Goal: Register for event/course

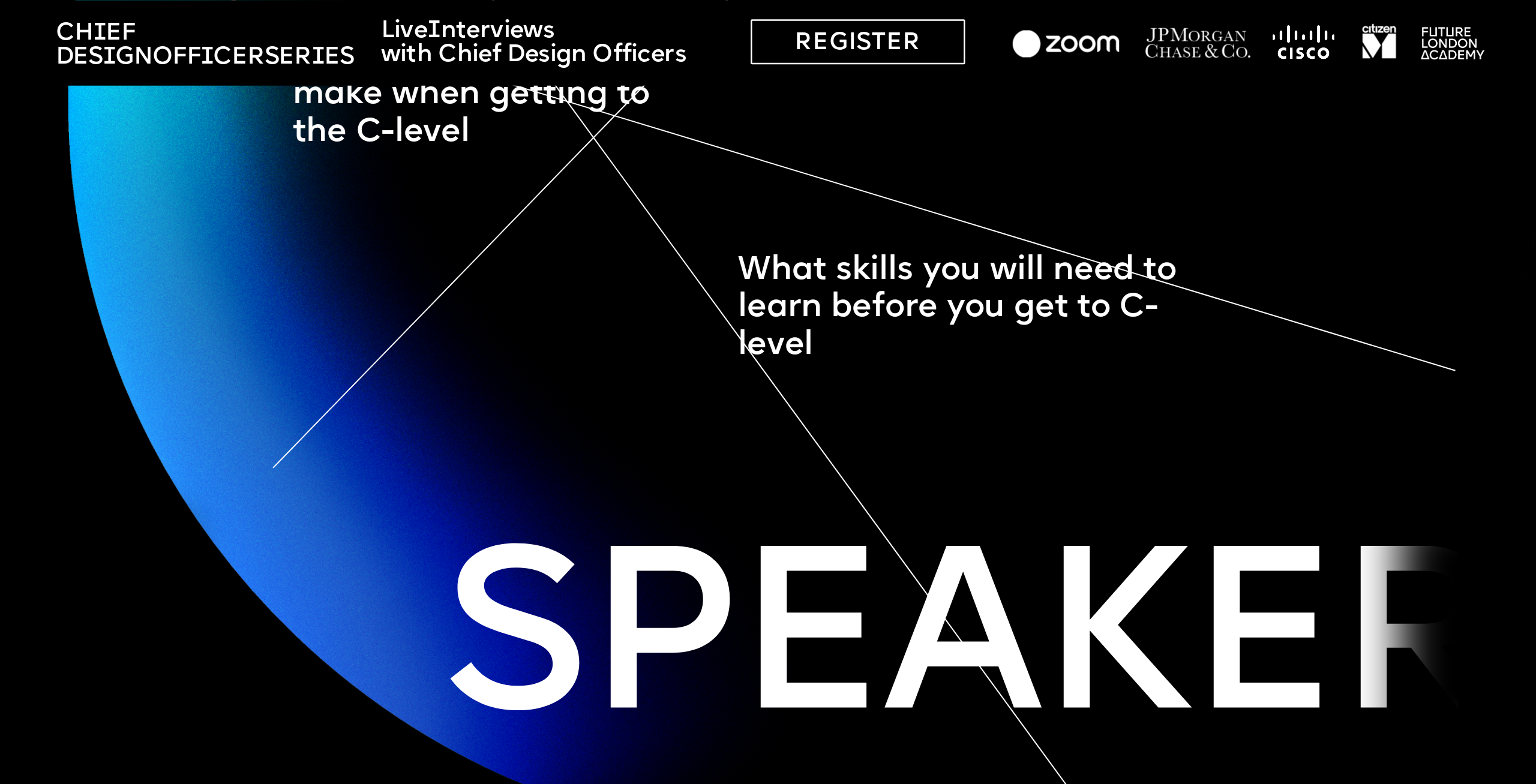
scroll to position [2344, 0]
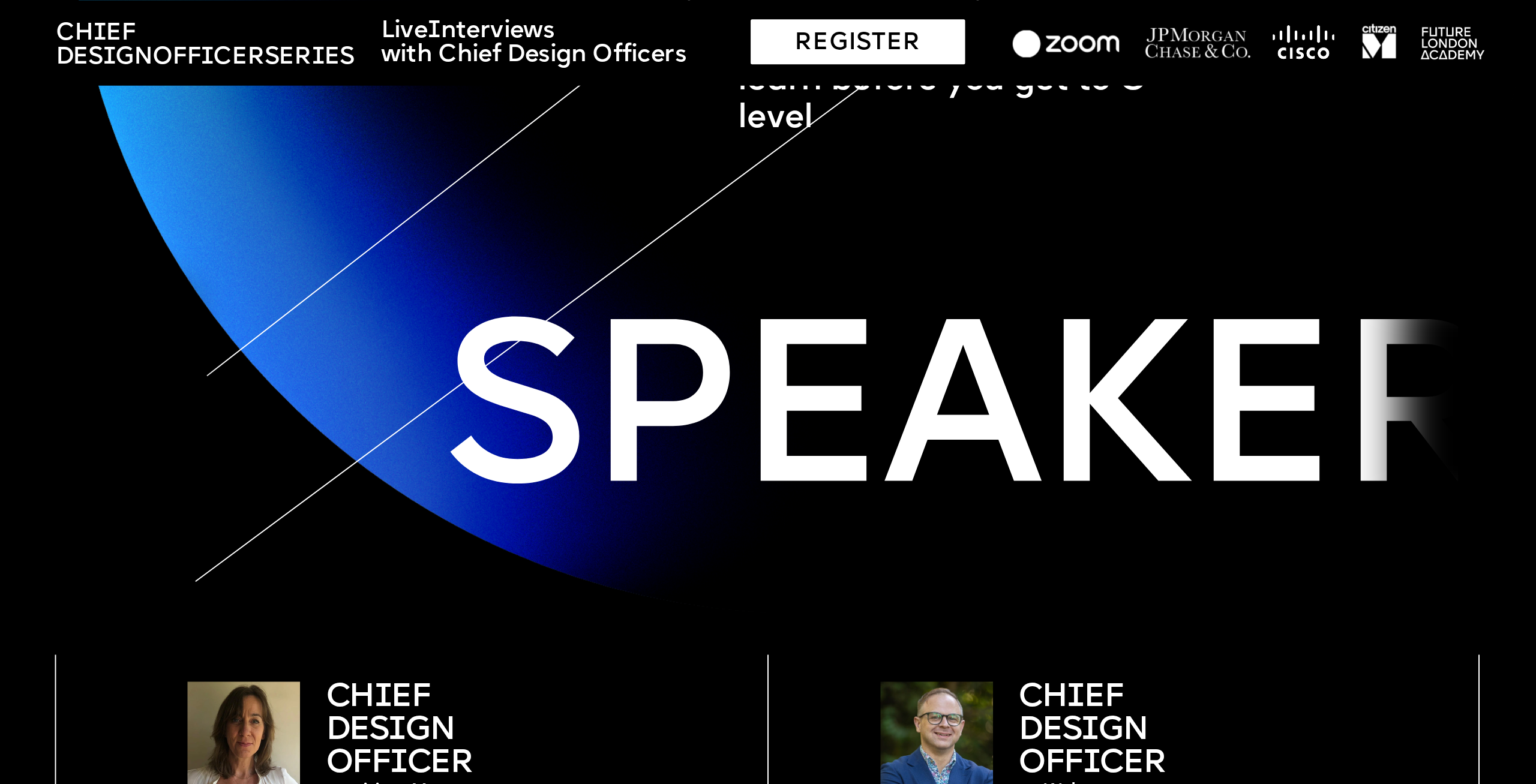
click at [883, 40] on div "REGISTER" at bounding box center [858, 42] width 213 height 45
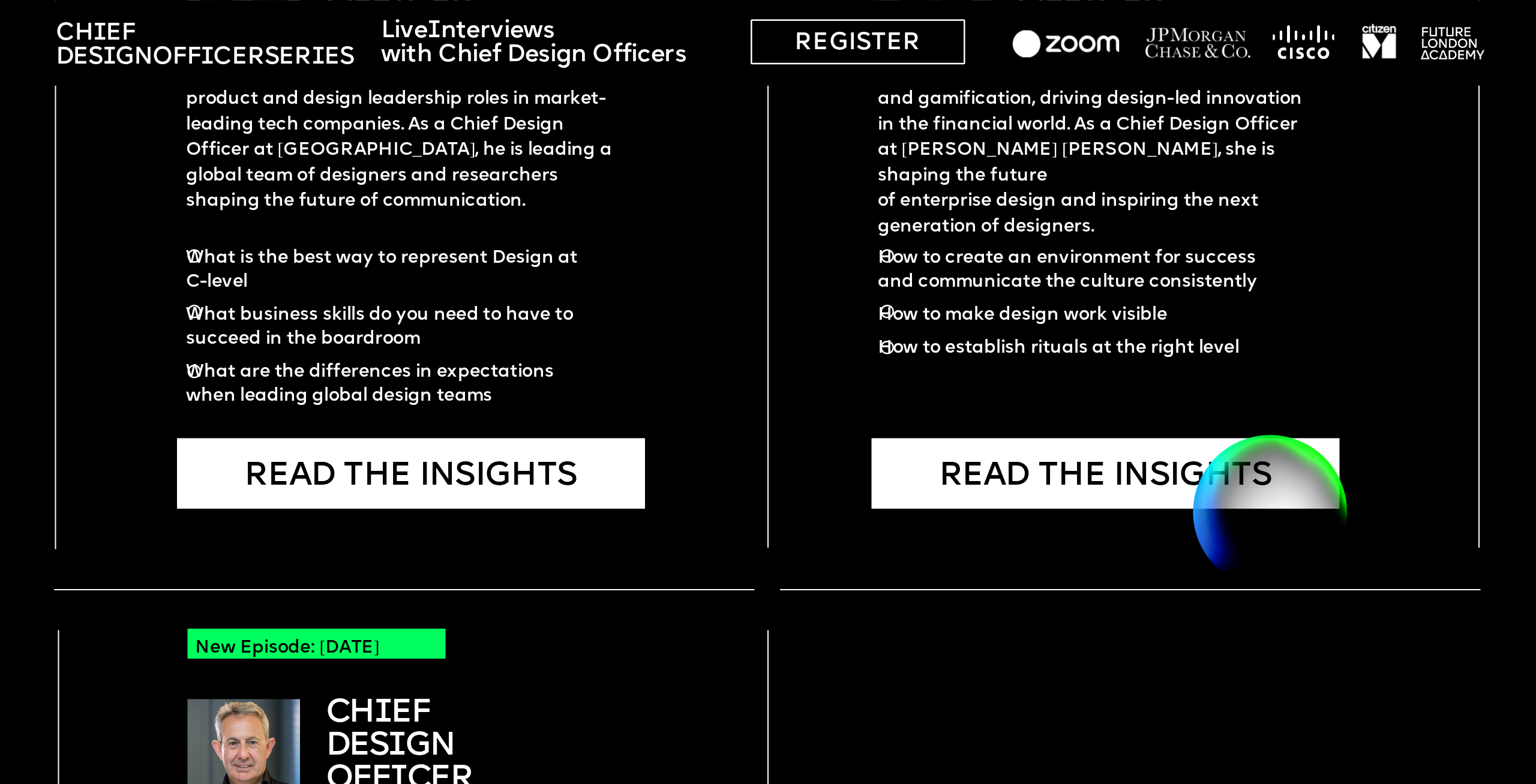
scroll to position [4310, 0]
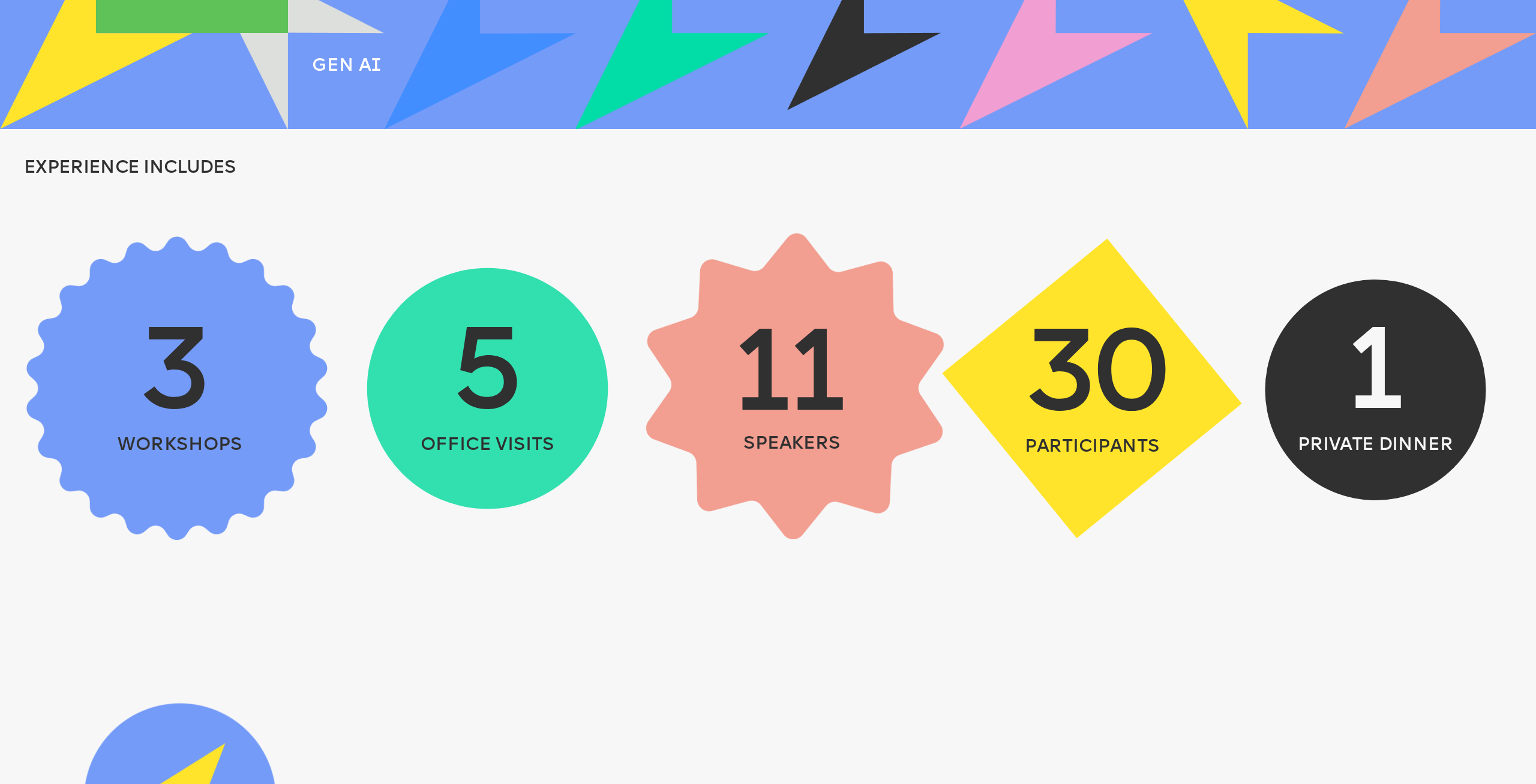
scroll to position [983, 0]
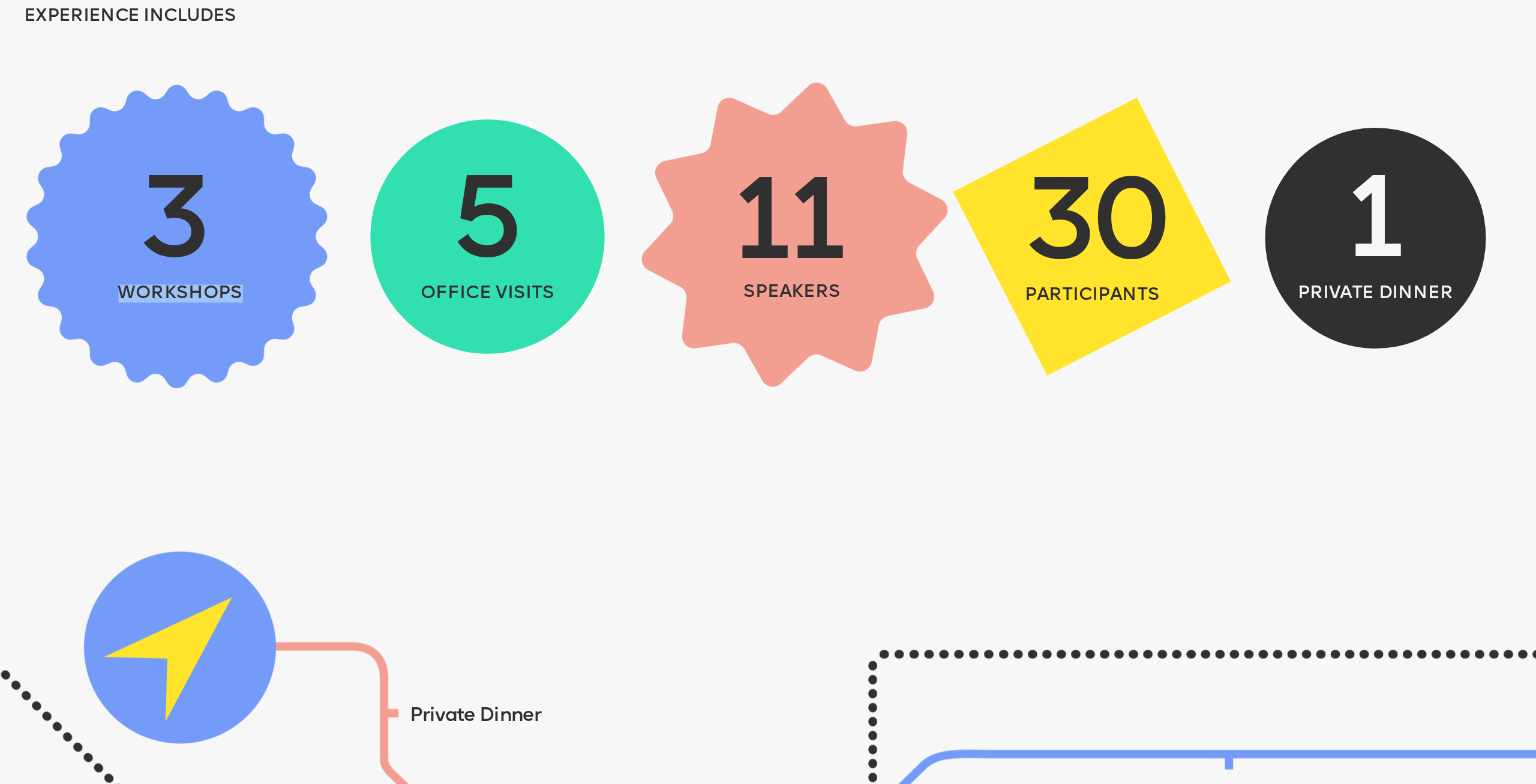
drag, startPoint x: 248, startPoint y: 296, endPoint x: 221, endPoint y: 281, distance: 30.9
click at [131, 289] on p "workshops" at bounding box center [180, 294] width 168 height 18
drag, startPoint x: 512, startPoint y: 299, endPoint x: 595, endPoint y: 299, distance: 83.0
click at [579, 300] on div "LEARN MORE Private Dinner Bakken & Baeck Cleo Office visit Bros&Co Celebrations…" at bounding box center [768, 529] width 1536 height 3023
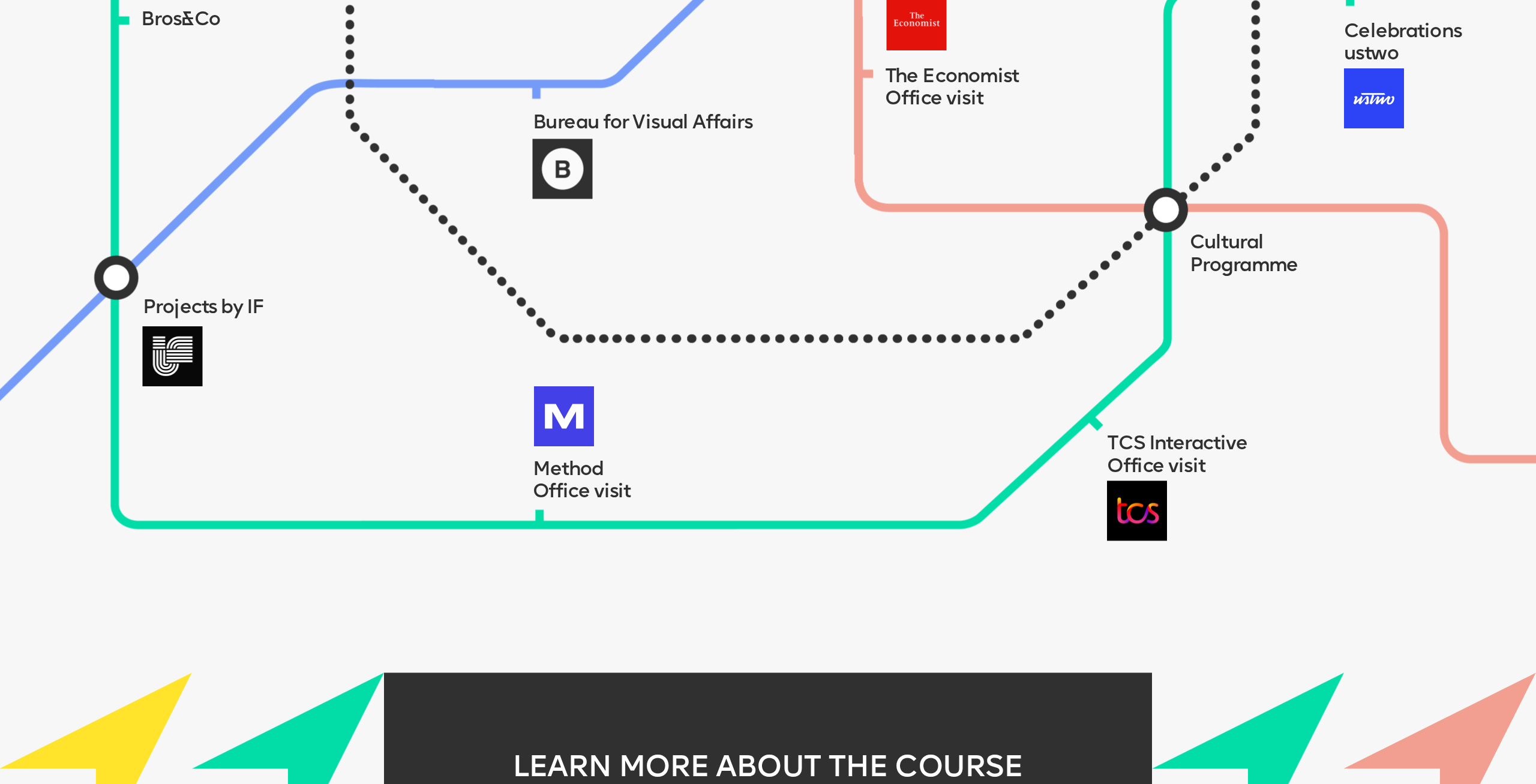
scroll to position [2239, 0]
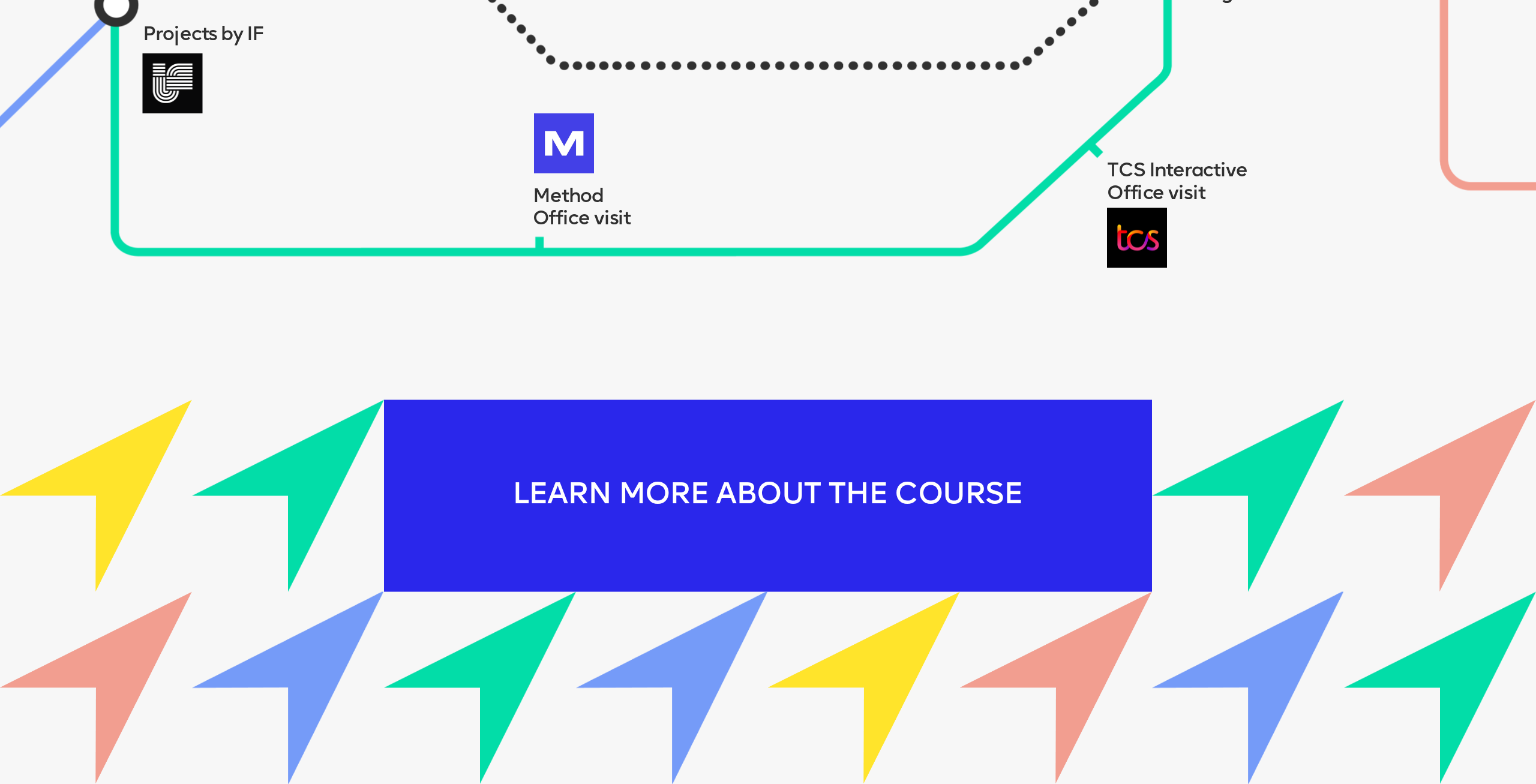
click at [812, 486] on div "LEARN MORE ABOUT THE COURSE" at bounding box center [768, 495] width 768 height 192
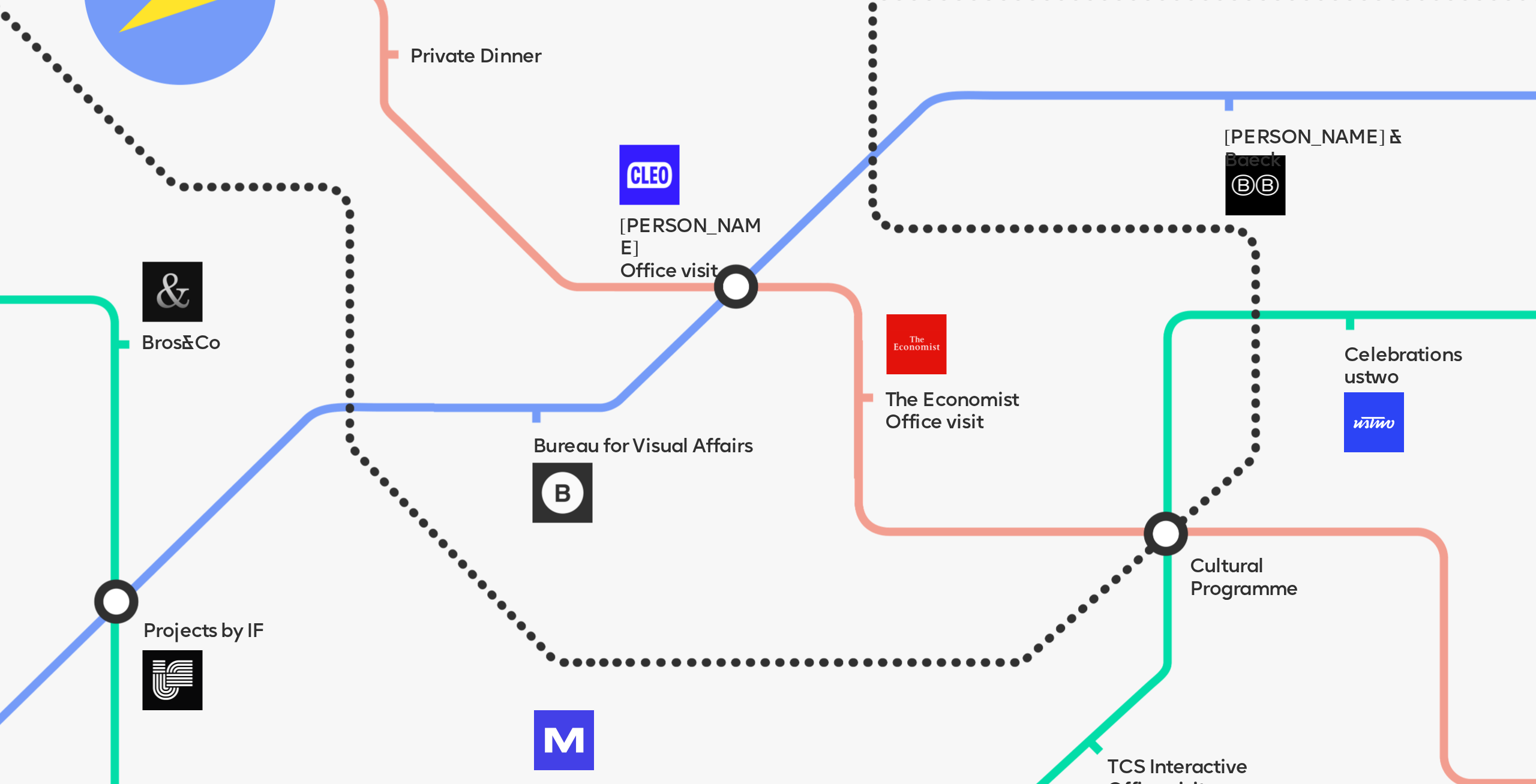
scroll to position [1785, 0]
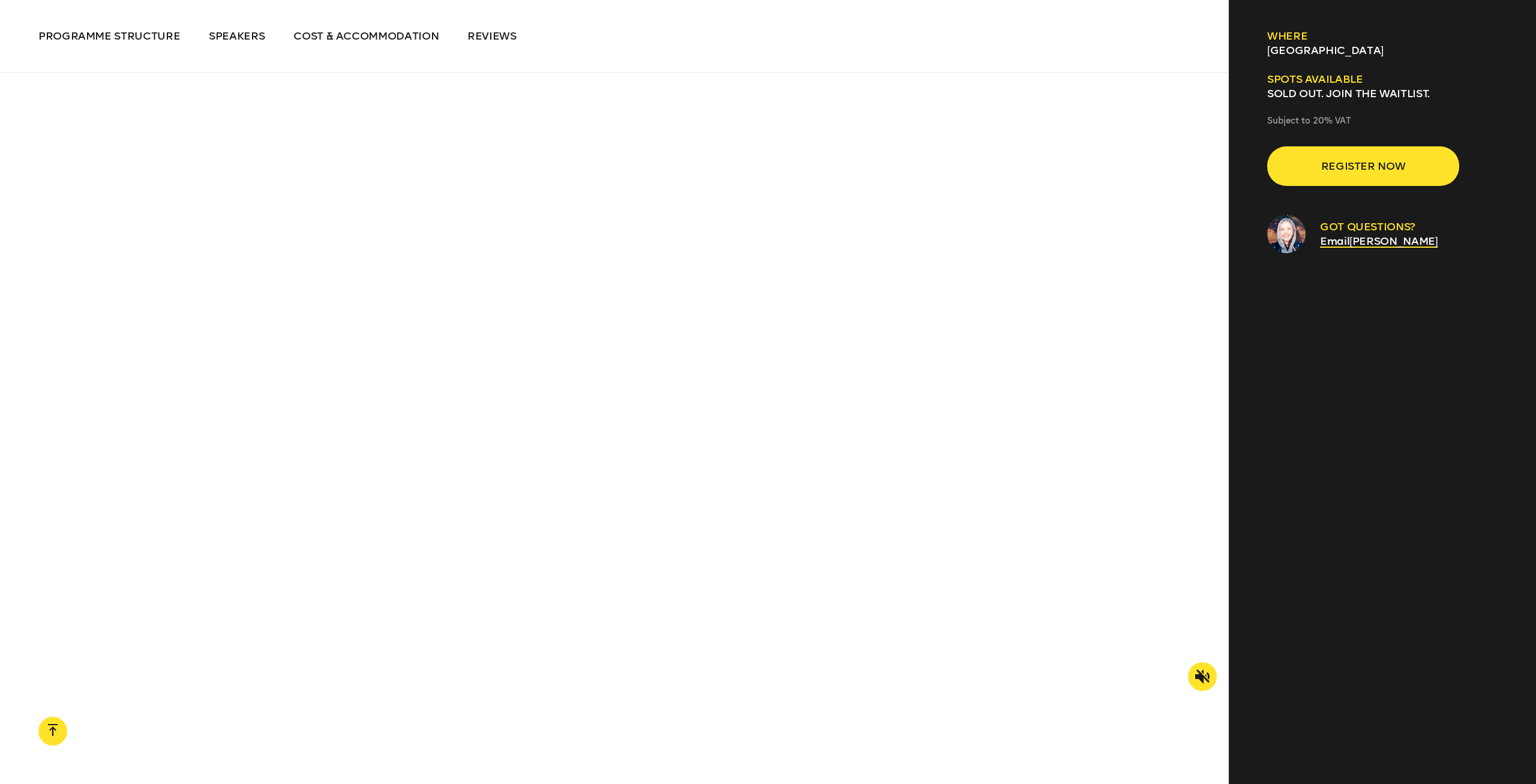
scroll to position [1775, 0]
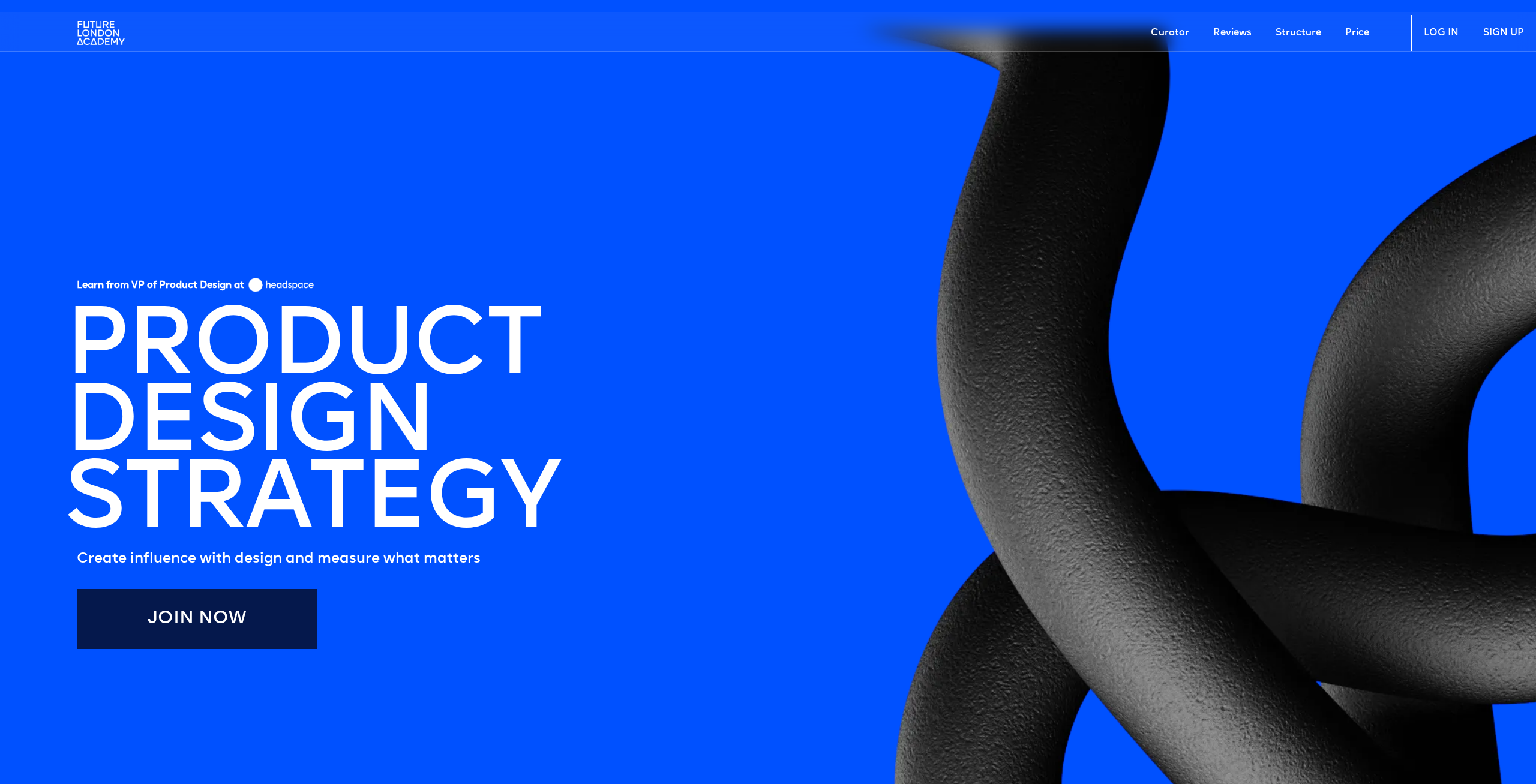
click at [1161, 36] on link "Curator" at bounding box center [1170, 33] width 62 height 36
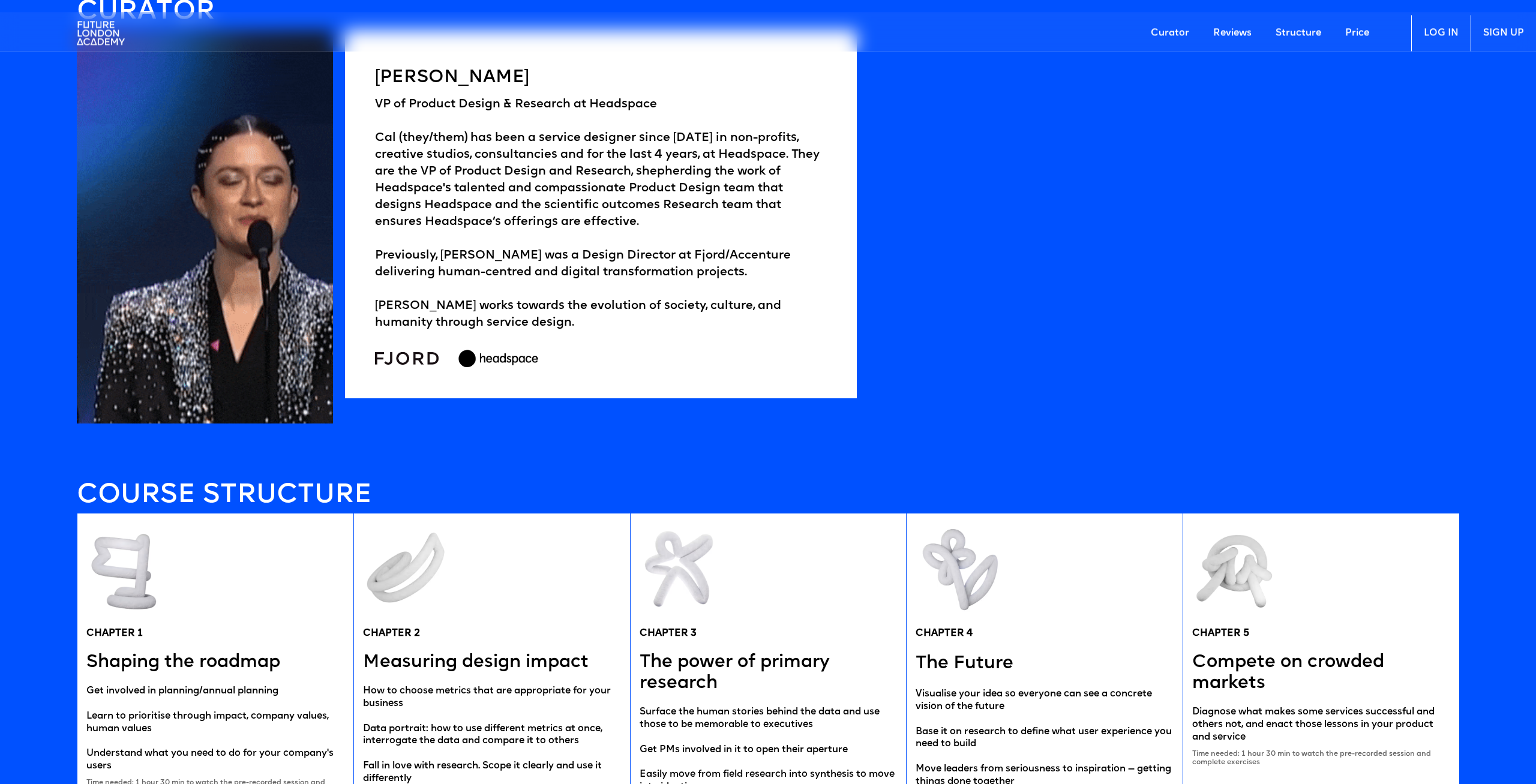
click at [1351, 36] on link "Price" at bounding box center [1357, 33] width 48 height 36
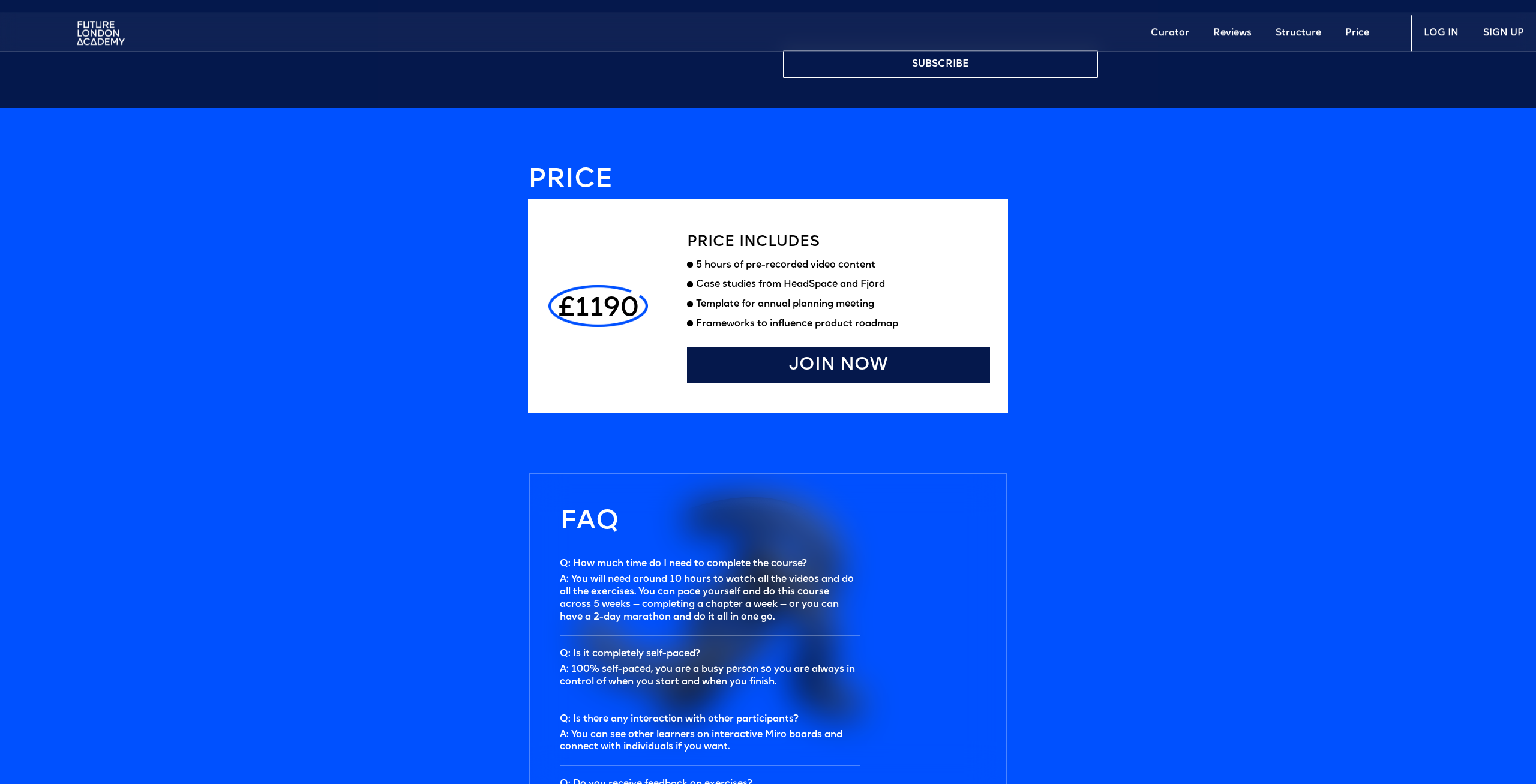
scroll to position [3562, 0]
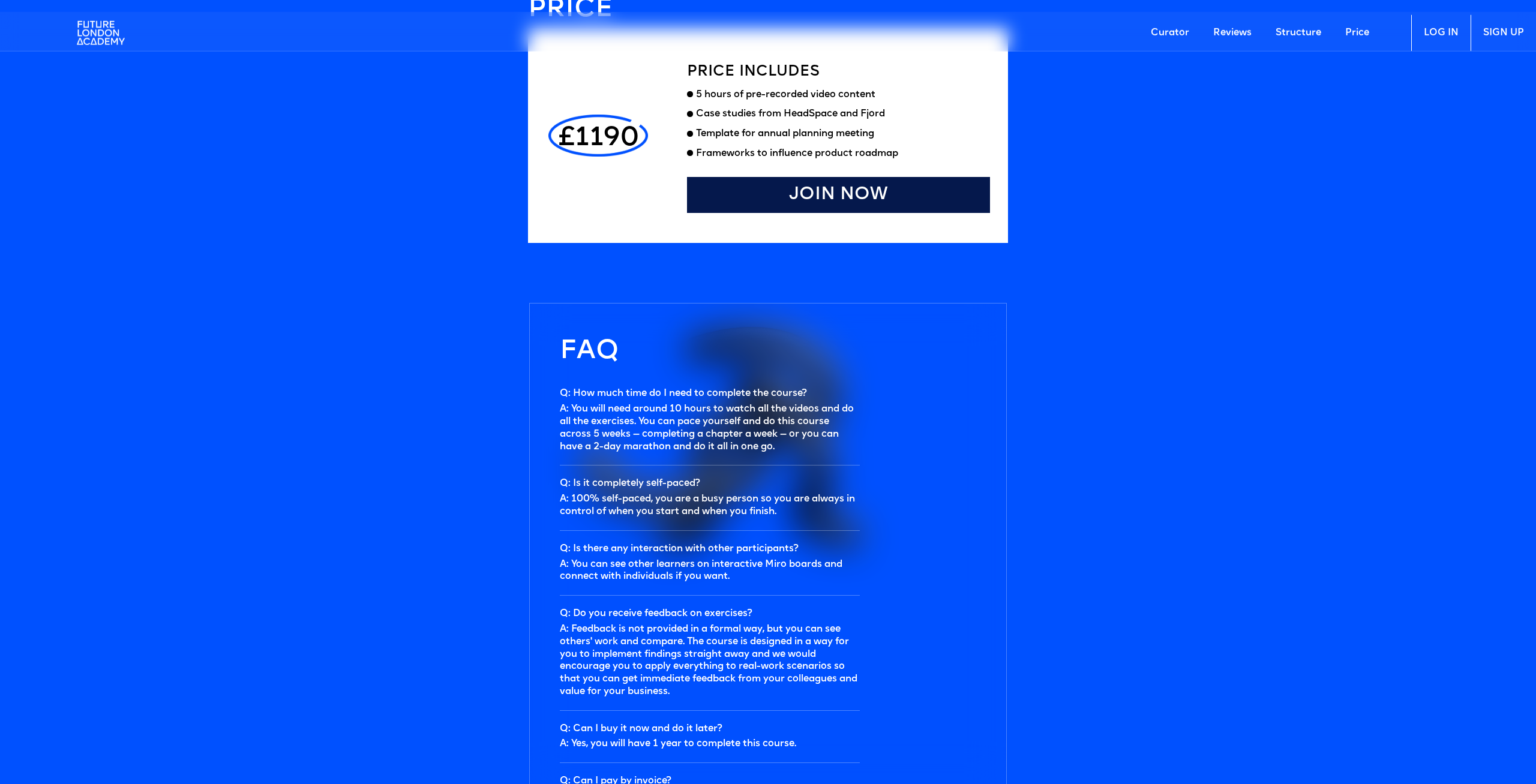
click at [859, 166] on ul "5 hours of pre-recorded video content Case studies from HeadSpace and Fjord Tem…" at bounding box center [838, 128] width 303 height 78
click at [837, 196] on link "Join Now" at bounding box center [838, 195] width 303 height 36
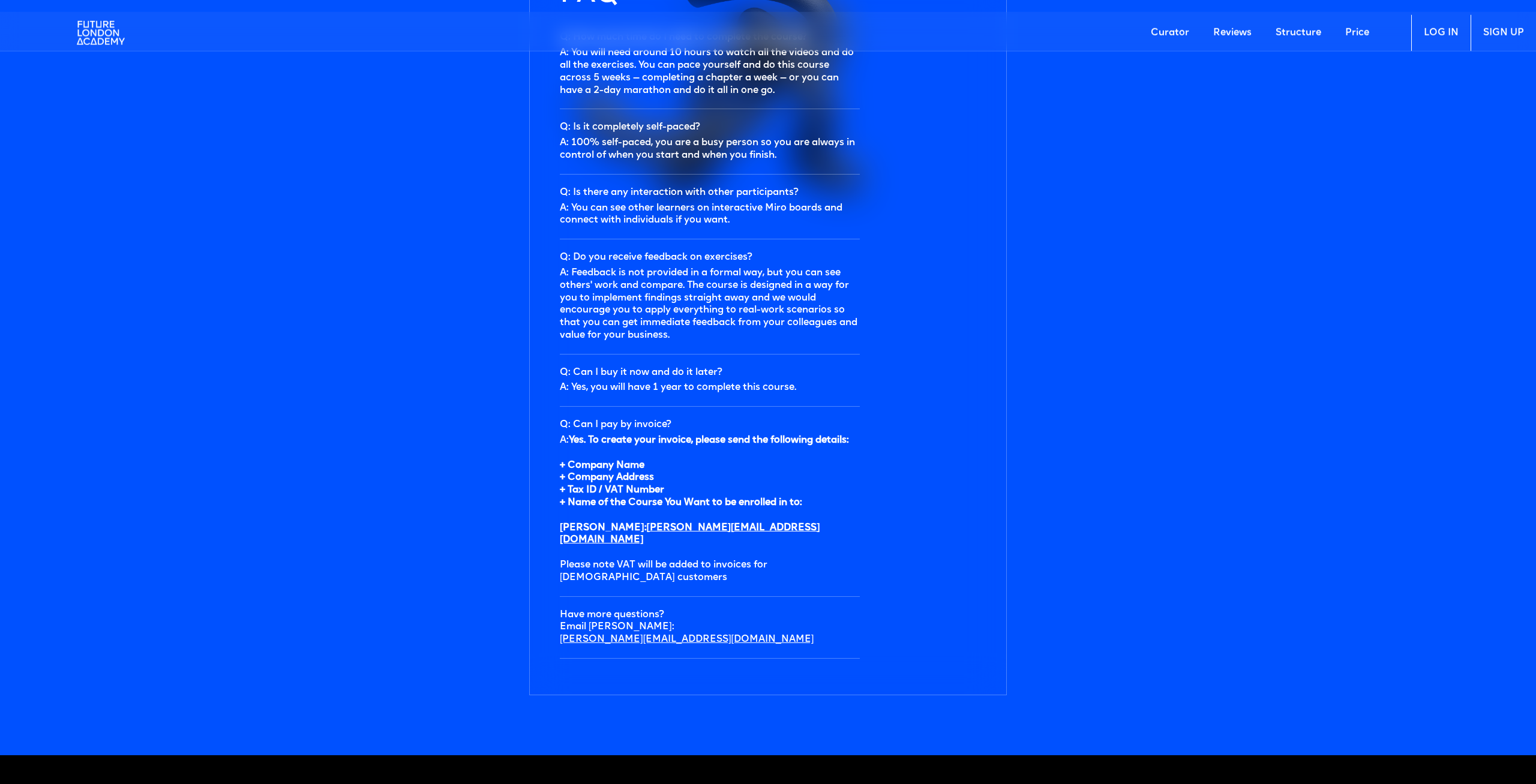
scroll to position [3828, 0]
